Goal: Task Accomplishment & Management: Use online tool/utility

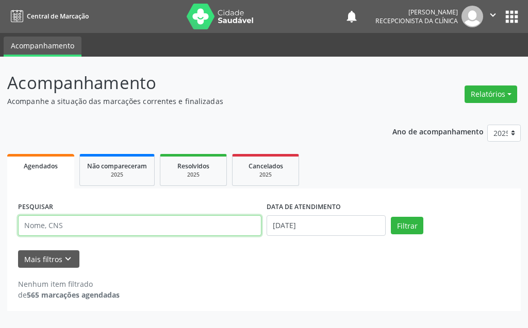
click at [204, 223] on input "text" at bounding box center [139, 225] width 243 height 21
type input "[PERSON_NAME]"
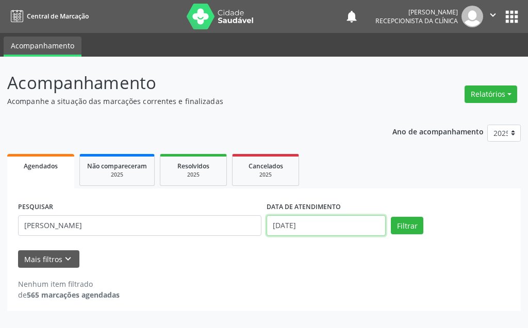
click at [345, 227] on input "[DATE]" at bounding box center [325, 225] width 119 height 21
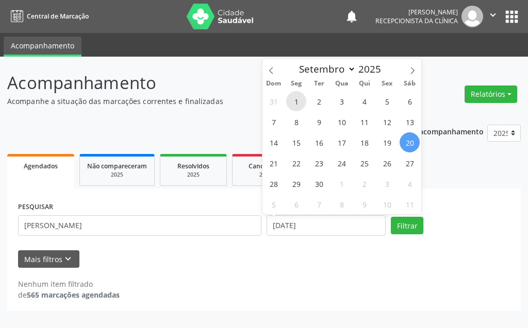
click at [301, 101] on span "1" at bounding box center [296, 101] width 20 height 20
type input "[DATE]"
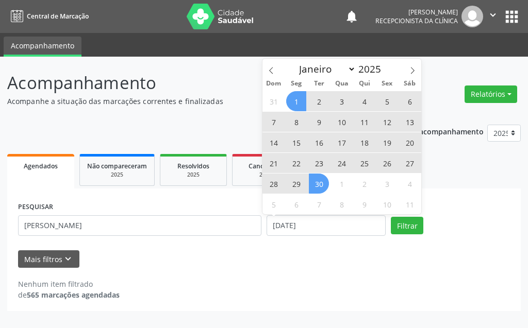
click at [323, 190] on span "30" at bounding box center [319, 184] width 20 height 20
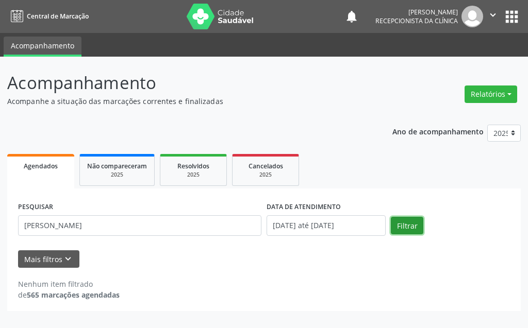
click at [404, 225] on button "Filtrar" at bounding box center [407, 226] width 32 height 18
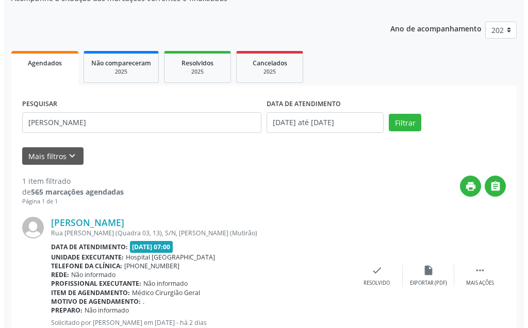
scroll to position [138, 0]
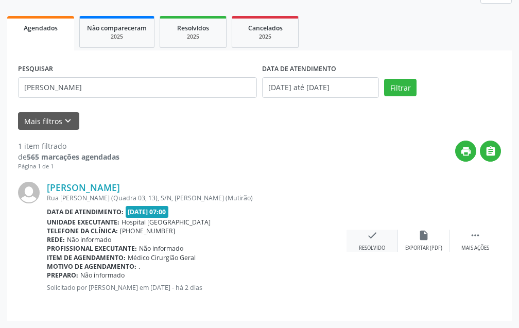
click at [359, 236] on div "check Resolvido" at bounding box center [373, 241] width 52 height 22
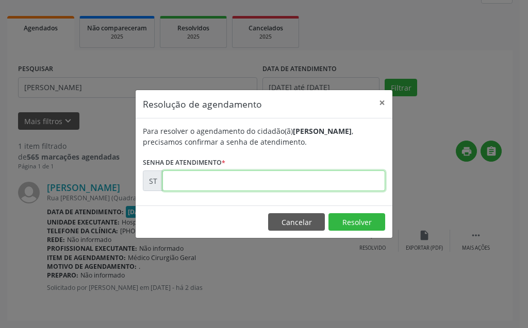
click at [252, 189] on input "text" at bounding box center [273, 181] width 223 height 21
type input "00022883"
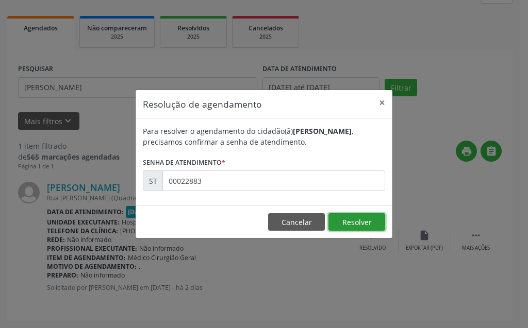
click at [361, 215] on button "Resolver" at bounding box center [356, 222] width 57 height 18
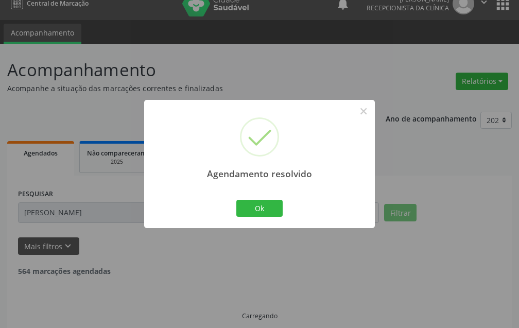
scroll to position [24, 0]
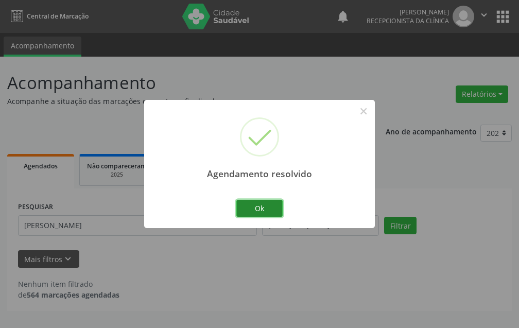
click at [244, 211] on button "Ok" at bounding box center [259, 209] width 46 height 18
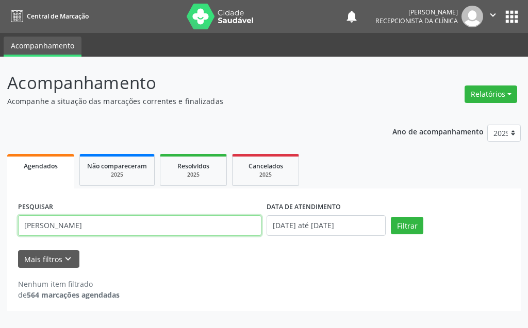
click at [233, 231] on input "[PERSON_NAME]" at bounding box center [139, 225] width 243 height 21
drag, startPoint x: 233, startPoint y: 231, endPoint x: 201, endPoint y: 229, distance: 32.5
click at [201, 229] on input "[PERSON_NAME]" at bounding box center [139, 225] width 243 height 21
drag, startPoint x: 93, startPoint y: 224, endPoint x: 20, endPoint y: 229, distance: 73.4
click at [20, 229] on input "[PERSON_NAME]" at bounding box center [139, 225] width 243 height 21
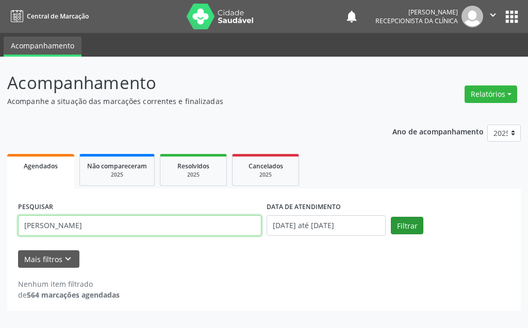
type input "[PERSON_NAME]"
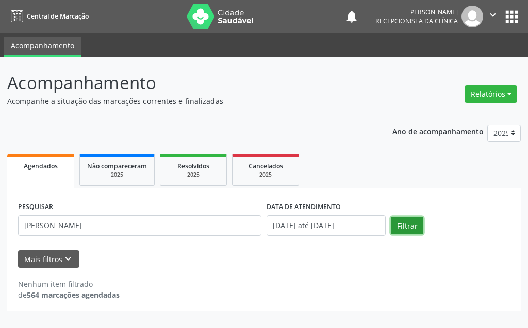
click at [398, 224] on button "Filtrar" at bounding box center [407, 226] width 32 height 18
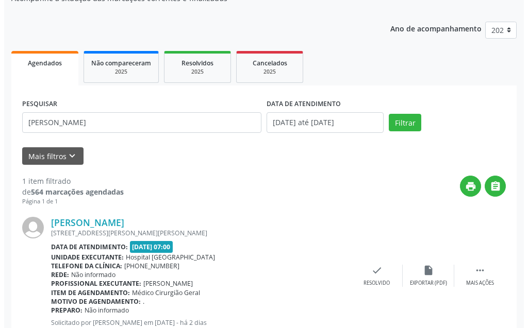
scroll to position [138, 0]
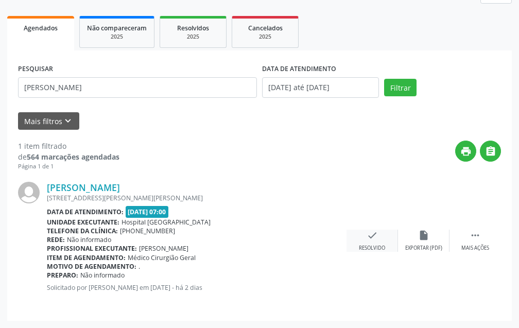
click at [377, 250] on div "Resolvido" at bounding box center [372, 248] width 26 height 7
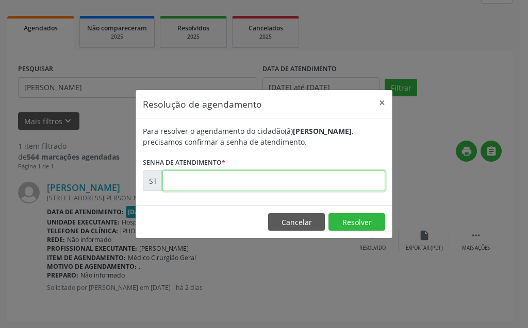
click at [304, 185] on input "text" at bounding box center [273, 181] width 223 height 21
type input "00022826"
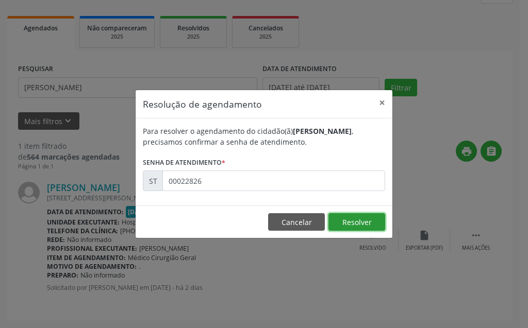
click at [352, 220] on button "Resolver" at bounding box center [356, 222] width 57 height 18
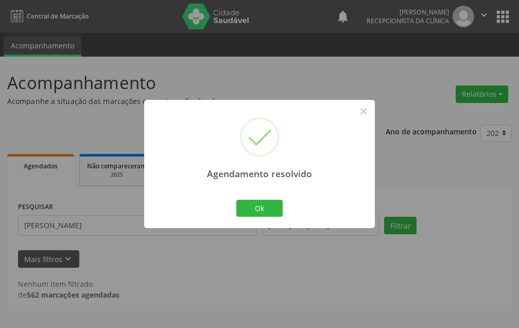
scroll to position [0, 0]
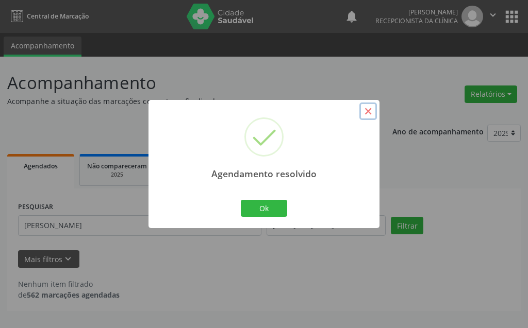
click at [367, 111] on button "×" at bounding box center [368, 112] width 18 height 18
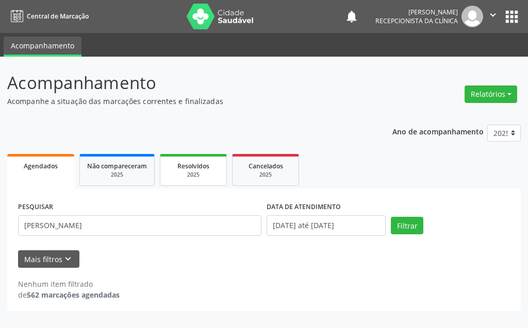
click at [194, 182] on link "Resolvidos 2025" at bounding box center [193, 170] width 67 height 32
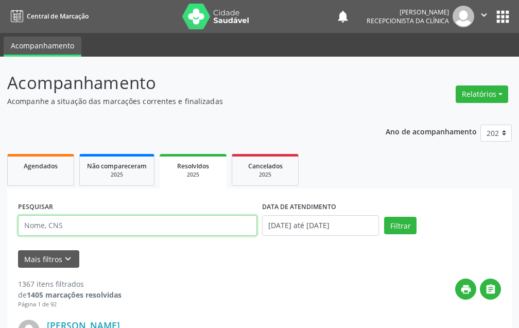
click at [125, 225] on input "text" at bounding box center [137, 225] width 239 height 21
type input "[PERSON_NAME]"
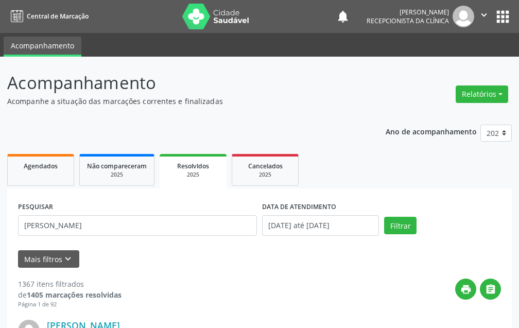
click at [417, 223] on div "Filtrar" at bounding box center [443, 226] width 122 height 18
click at [403, 223] on button "Filtrar" at bounding box center [400, 226] width 32 height 18
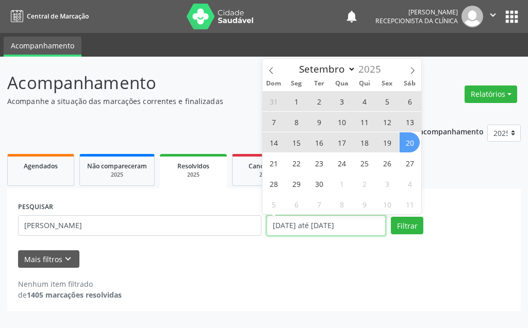
click at [306, 227] on input "[DATE] até [DATE]" at bounding box center [325, 225] width 119 height 21
click at [292, 103] on span "1" at bounding box center [296, 101] width 20 height 20
type input "[DATE]"
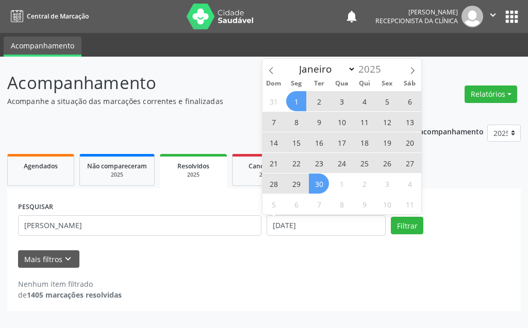
click at [314, 186] on span "30" at bounding box center [319, 184] width 20 height 20
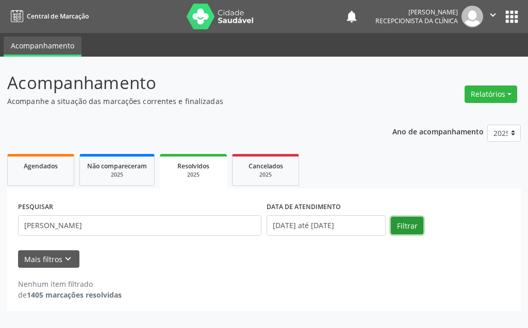
click at [397, 226] on button "Filtrar" at bounding box center [407, 226] width 32 height 18
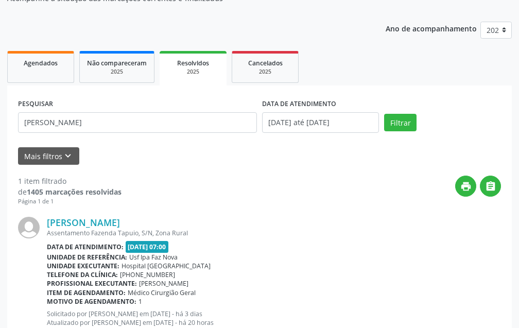
scroll to position [138, 0]
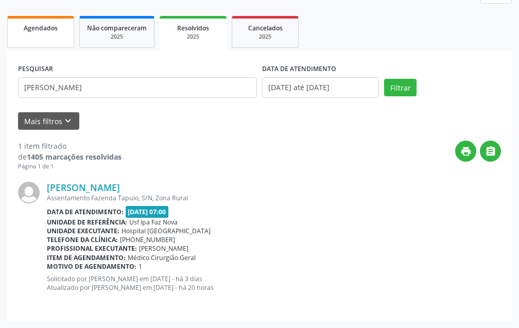
click at [41, 41] on link "Agendados" at bounding box center [40, 32] width 67 height 32
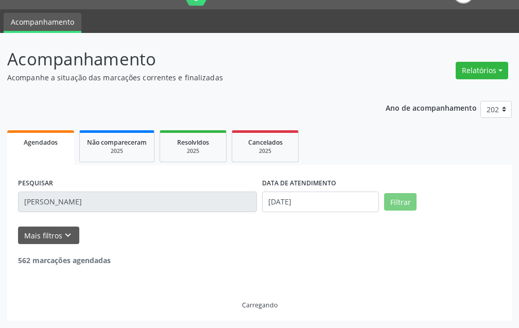
scroll to position [0, 0]
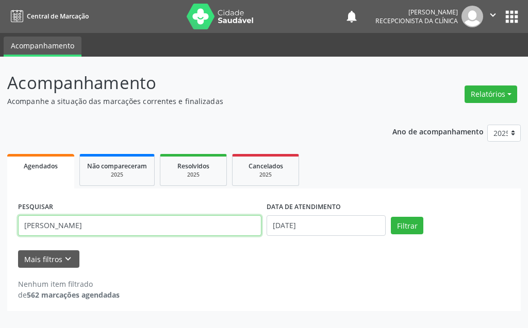
click at [104, 224] on input "[PERSON_NAME]" at bounding box center [139, 225] width 243 height 21
drag, startPoint x: 105, startPoint y: 224, endPoint x: 24, endPoint y: 228, distance: 81.0
click at [24, 228] on input "[PERSON_NAME]" at bounding box center [139, 225] width 243 height 21
type input "[PERSON_NAME]"
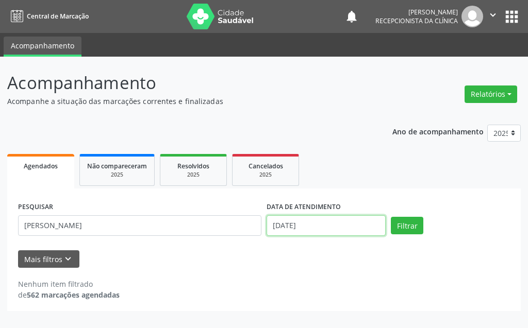
click at [354, 227] on input "[DATE]" at bounding box center [325, 225] width 119 height 21
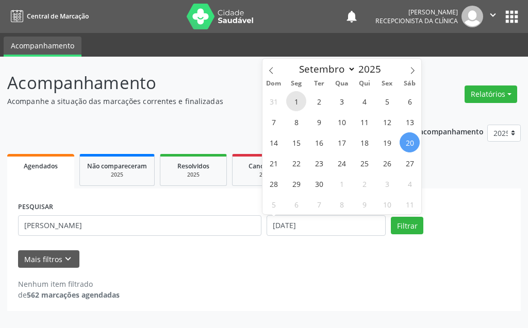
click at [306, 98] on div "31 1 2 3 4 5 6 7 8 9 10 11 12 13 14 15 16 17 18 19 20 21 22 23 24 25 26 27 28 2…" at bounding box center [341, 153] width 159 height 124
click at [299, 102] on span "1" at bounding box center [296, 101] width 20 height 20
type input "[DATE]"
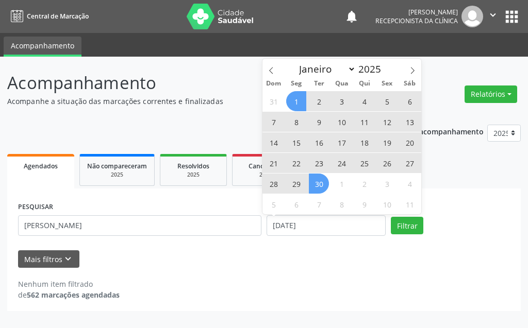
click at [323, 182] on span "30" at bounding box center [319, 184] width 20 height 20
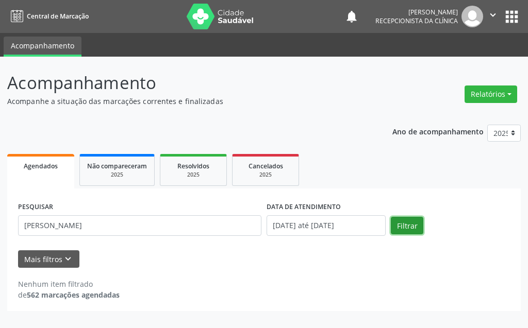
click at [407, 224] on button "Filtrar" at bounding box center [407, 226] width 32 height 18
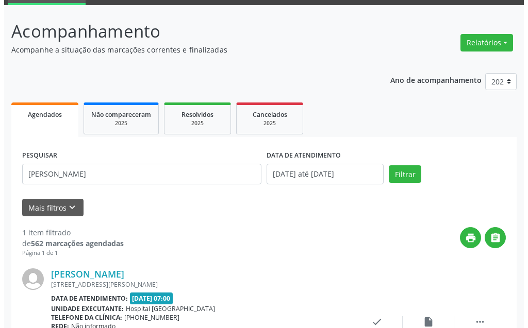
scroll to position [103, 0]
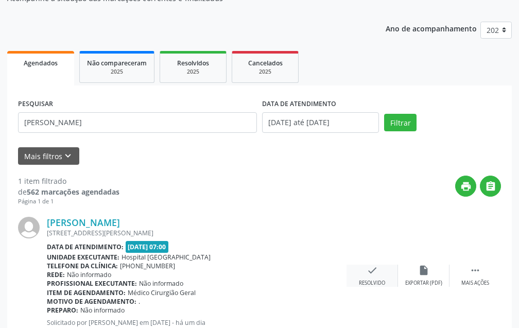
click at [380, 274] on div "check Resolvido" at bounding box center [373, 276] width 52 height 22
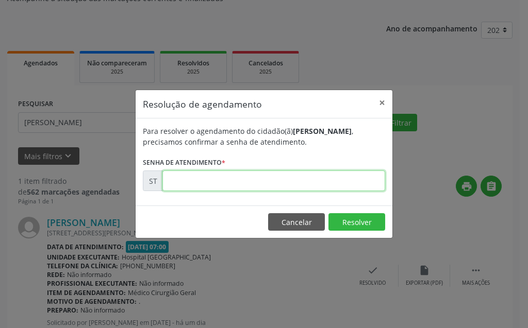
click at [287, 176] on input "text" at bounding box center [273, 181] width 223 height 21
type input "00022982"
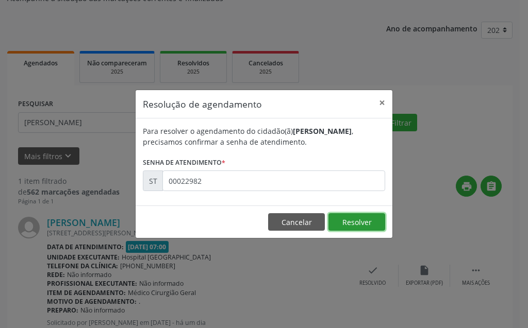
click at [360, 223] on button "Resolver" at bounding box center [356, 222] width 57 height 18
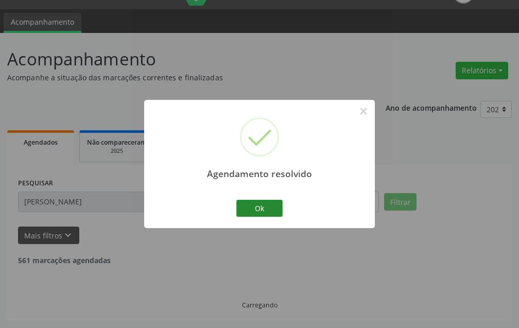
scroll to position [0, 0]
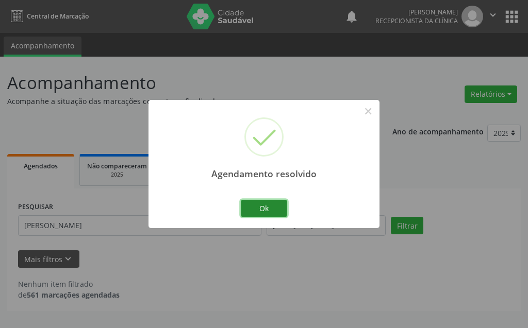
click at [262, 205] on button "Ok" at bounding box center [264, 209] width 46 height 18
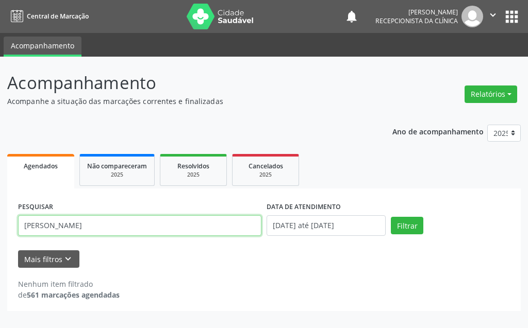
drag, startPoint x: 211, startPoint y: 228, endPoint x: 0, endPoint y: 180, distance: 216.5
click at [0, 180] on div "Acompanhamento Acompanhe a situação das marcações correntes e finalizadas Relat…" at bounding box center [264, 193] width 528 height 272
type input "[PERSON_NAME]"
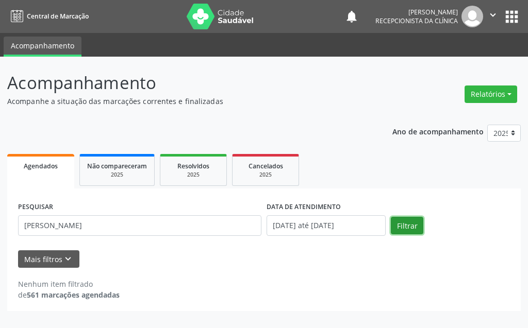
click at [418, 219] on button "Filtrar" at bounding box center [407, 226] width 32 height 18
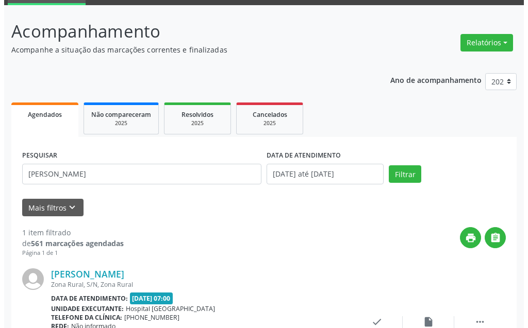
scroll to position [138, 0]
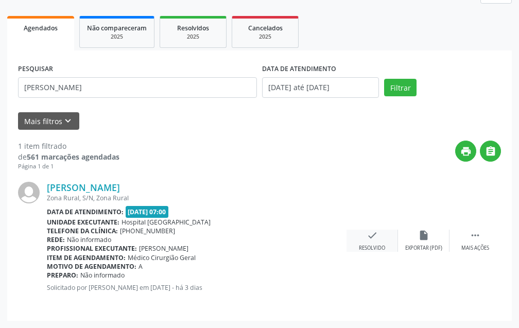
click at [383, 231] on div "check Resolvido" at bounding box center [373, 241] width 52 height 22
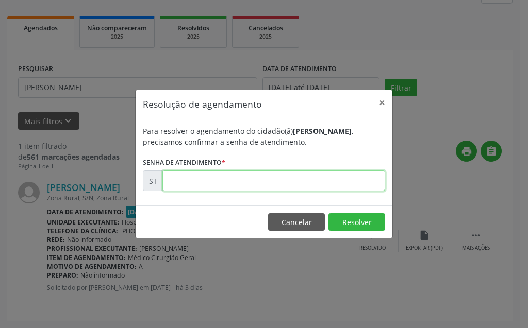
click at [310, 181] on input "text" at bounding box center [273, 181] width 223 height 21
type input "00022739"
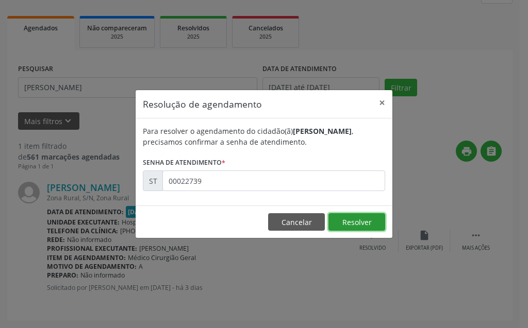
click at [358, 218] on button "Resolver" at bounding box center [356, 222] width 57 height 18
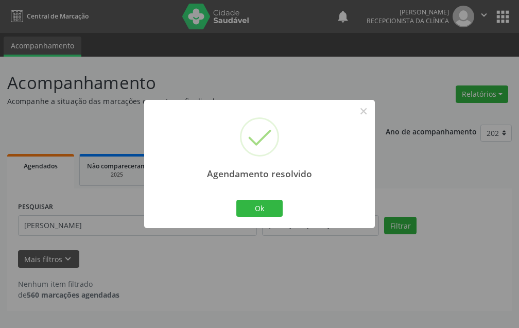
scroll to position [0, 0]
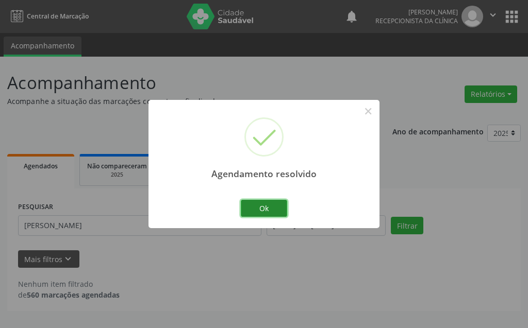
click at [279, 201] on button "Ok" at bounding box center [264, 209] width 46 height 18
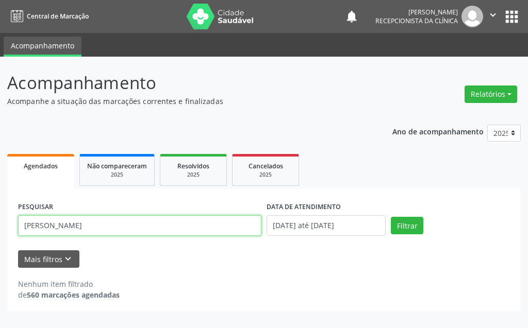
click at [215, 222] on input "[PERSON_NAME]" at bounding box center [139, 225] width 243 height 21
type input "l"
type input "[PERSON_NAME]"
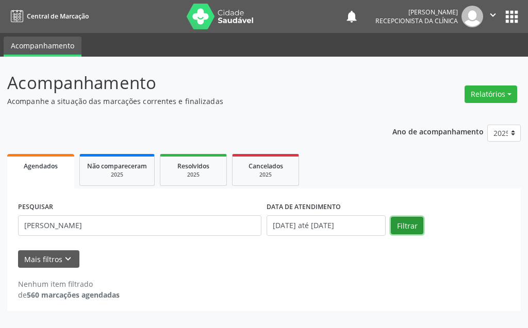
click at [401, 220] on button "Filtrar" at bounding box center [407, 226] width 32 height 18
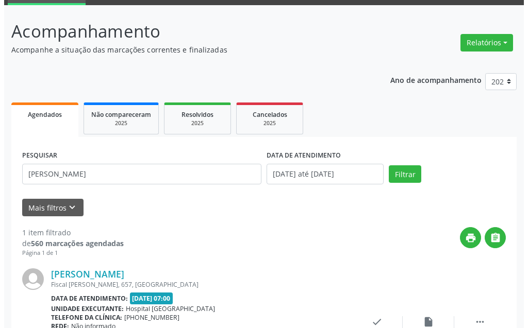
scroll to position [103, 0]
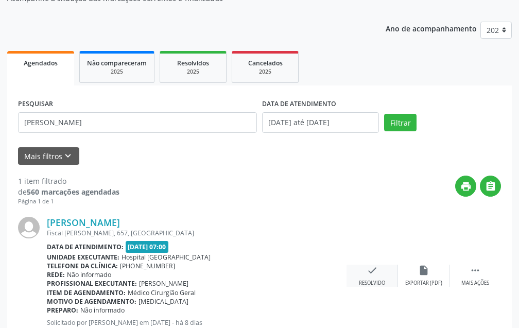
click at [395, 276] on div "check Resolvido" at bounding box center [373, 276] width 52 height 22
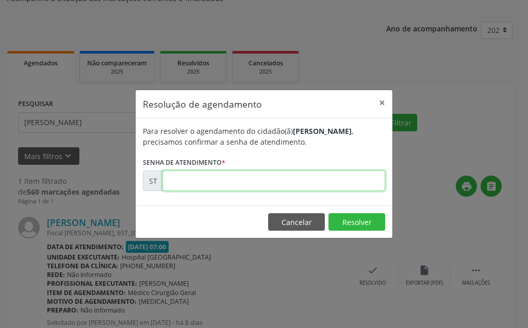
click at [312, 176] on input "text" at bounding box center [273, 181] width 223 height 21
type input "00022144"
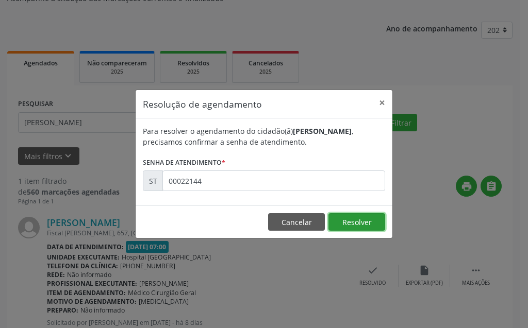
click at [342, 226] on button "Resolver" at bounding box center [356, 222] width 57 height 18
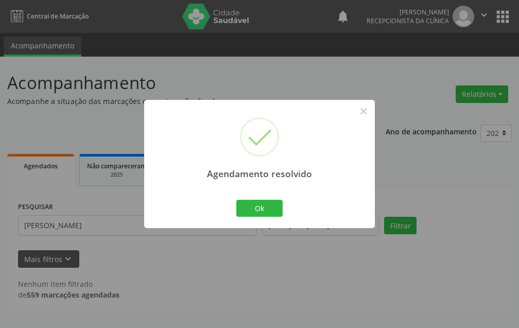
scroll to position [0, 0]
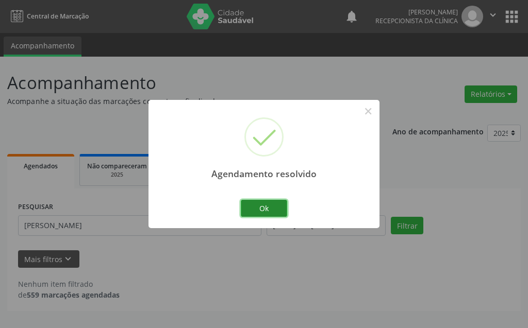
click at [249, 207] on button "Ok" at bounding box center [264, 209] width 46 height 18
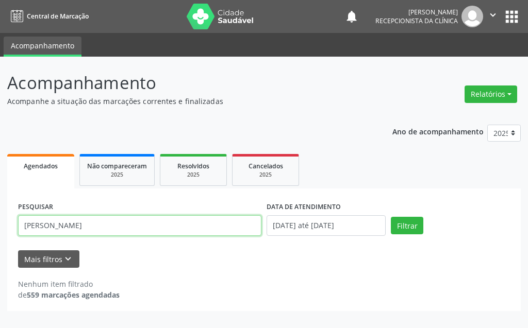
drag, startPoint x: 110, startPoint y: 230, endPoint x: 23, endPoint y: 241, distance: 87.2
click at [23, 241] on div "PESQUISAR [PERSON_NAME]" at bounding box center [139, 221] width 248 height 44
click at [54, 224] on input "[PERSON_NAME]" at bounding box center [139, 225] width 243 height 21
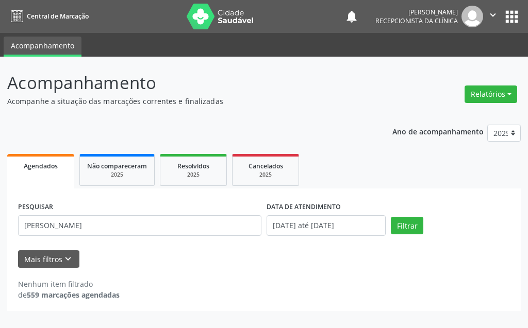
click at [430, 224] on div "Filtrar" at bounding box center [450, 226] width 124 height 18
click at [421, 221] on button "Filtrar" at bounding box center [407, 226] width 32 height 18
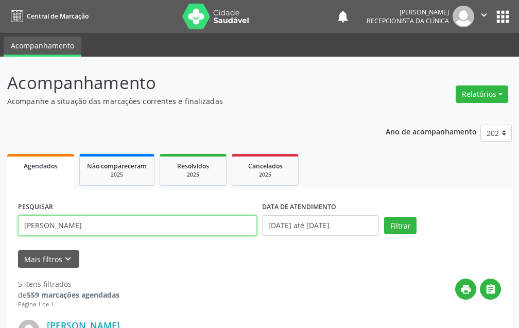
click at [96, 226] on input "[PERSON_NAME]" at bounding box center [137, 225] width 239 height 21
type input "[PERSON_NAME]"
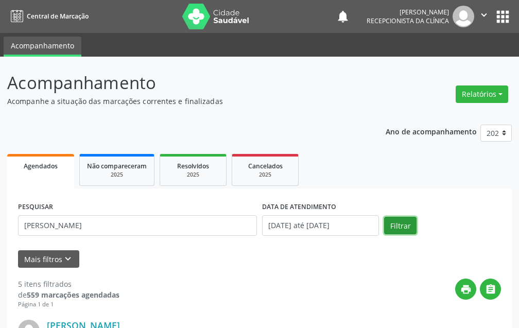
click at [394, 226] on button "Filtrar" at bounding box center [400, 226] width 32 height 18
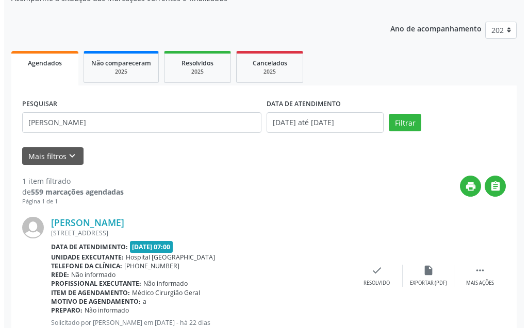
scroll to position [138, 0]
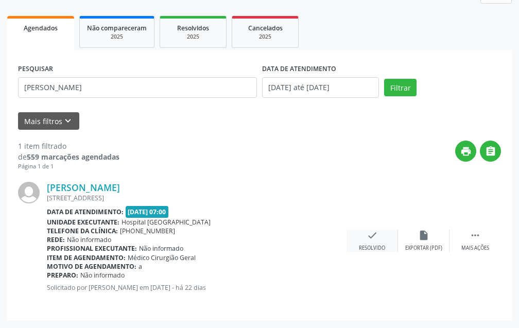
click at [358, 239] on div "check Resolvido" at bounding box center [373, 241] width 52 height 22
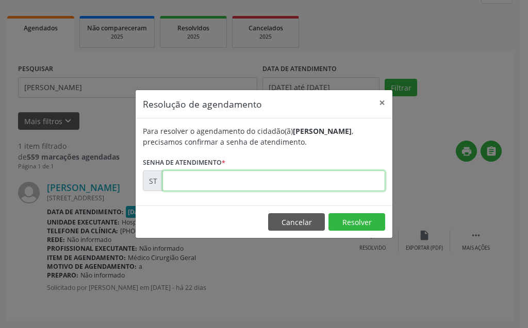
click at [312, 184] on input "text" at bounding box center [273, 181] width 223 height 21
type input "00020090"
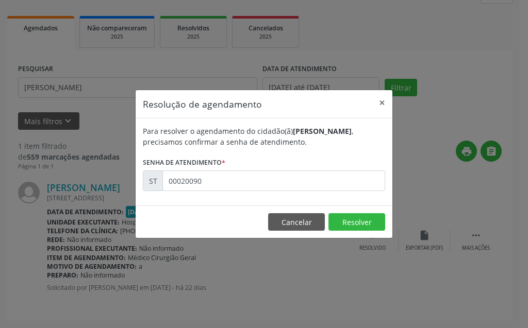
click at [345, 212] on footer "Cancelar Resolver" at bounding box center [263, 222] width 257 height 32
click at [347, 216] on button "Resolver" at bounding box center [356, 222] width 57 height 18
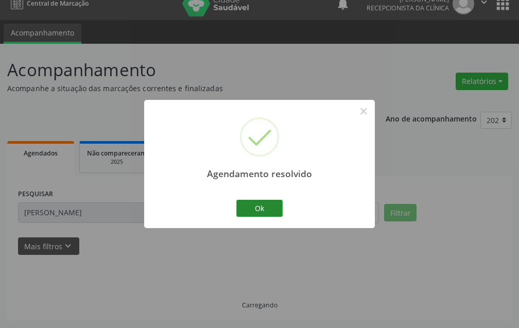
scroll to position [24, 0]
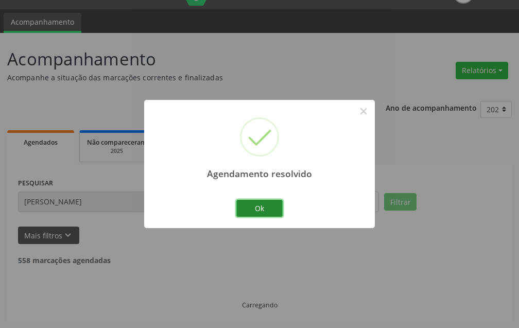
click at [267, 209] on button "Ok" at bounding box center [259, 209] width 46 height 18
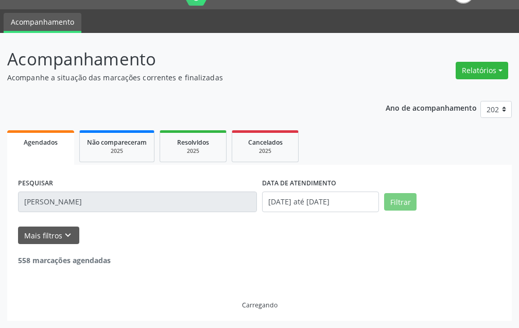
scroll to position [0, 0]
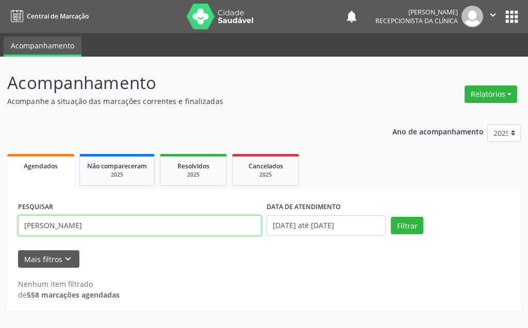
click at [103, 232] on input "[PERSON_NAME]" at bounding box center [139, 225] width 243 height 21
drag, startPoint x: 116, startPoint y: 226, endPoint x: 71, endPoint y: 229, distance: 45.9
click at [71, 229] on input "[PERSON_NAME]" at bounding box center [139, 225] width 243 height 21
type input "m"
type input ","
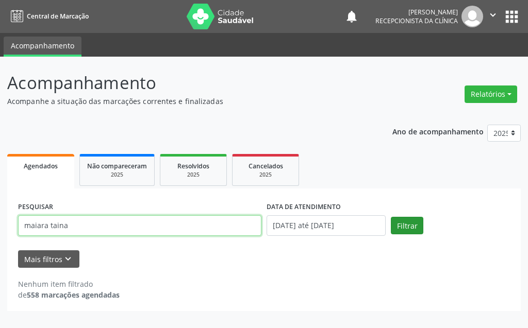
type input "maiara taina"
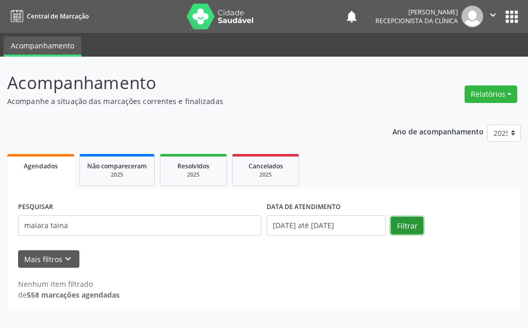
click at [414, 222] on button "Filtrar" at bounding box center [407, 226] width 32 height 18
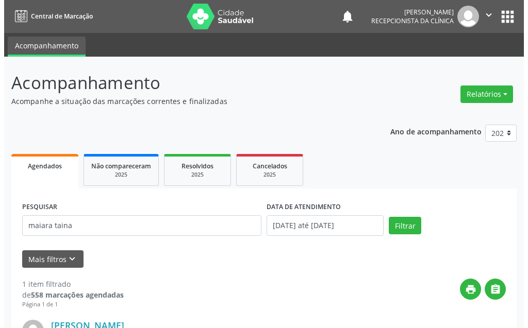
scroll to position [103, 0]
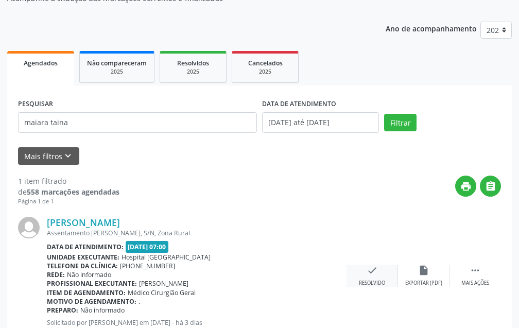
click at [383, 274] on div "check Resolvido" at bounding box center [373, 276] width 52 height 22
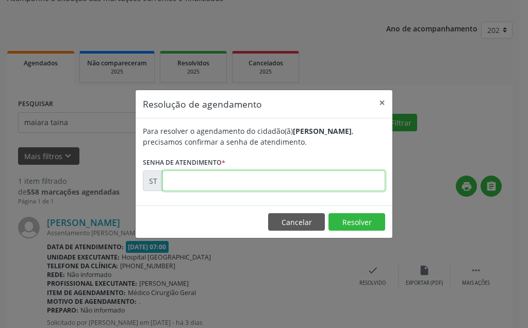
click at [286, 182] on input "text" at bounding box center [273, 181] width 223 height 21
type input "00022526"
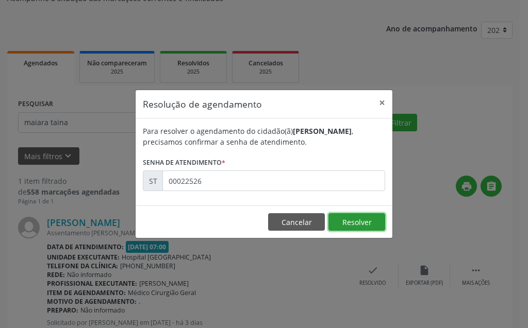
click at [351, 223] on button "Resolver" at bounding box center [356, 222] width 57 height 18
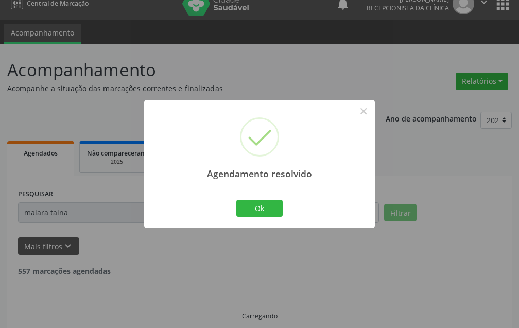
scroll to position [24, 0]
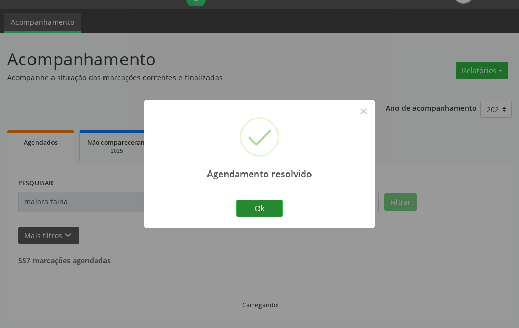
click at [284, 207] on div "Ok Cancel" at bounding box center [259, 208] width 51 height 22
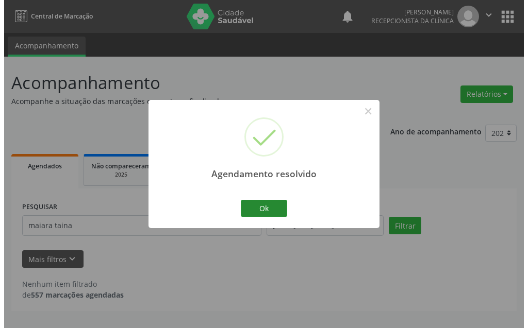
scroll to position [0, 0]
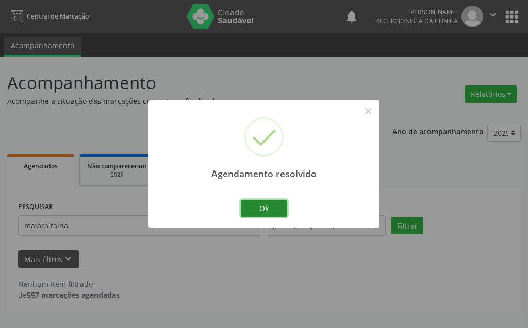
click at [280, 206] on button "Ok" at bounding box center [264, 209] width 46 height 18
